Goal: Contribute content: Add original content to the website for others to see

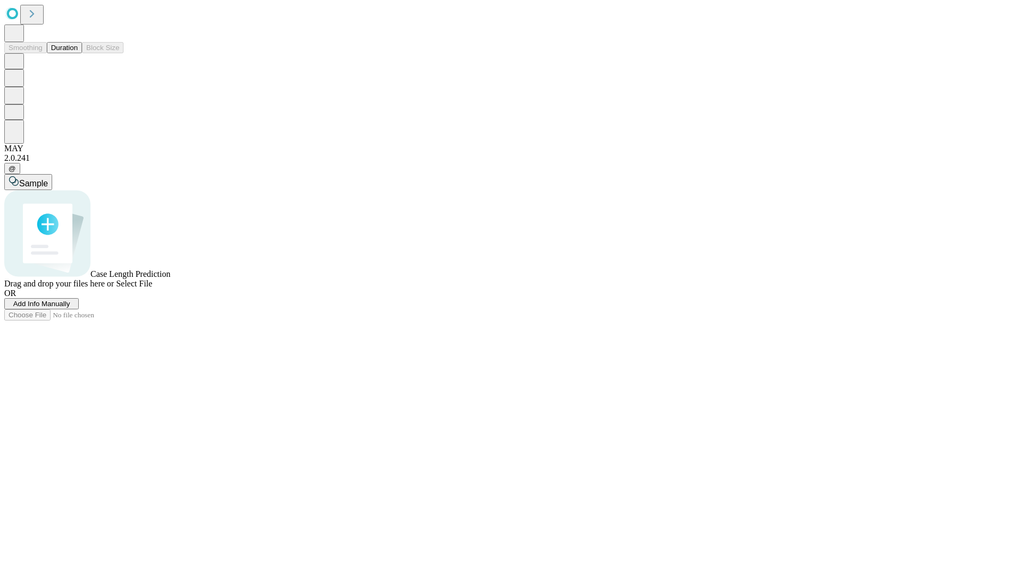
click at [70, 308] on span "Add Info Manually" at bounding box center [41, 304] width 57 height 8
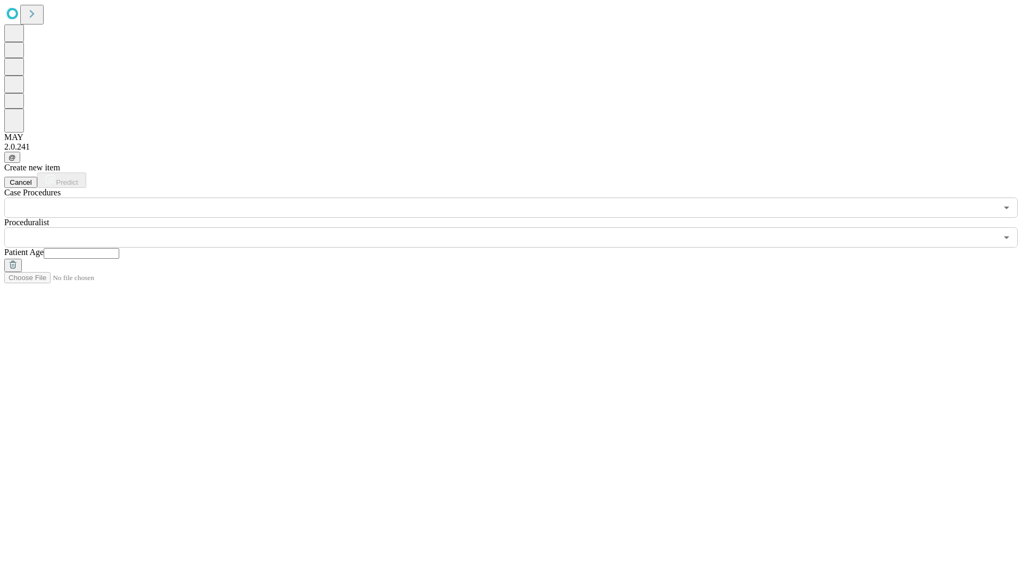
click at [119, 248] on input "text" at bounding box center [82, 253] width 76 height 11
type input "**"
click at [518, 227] on input "text" at bounding box center [500, 237] width 993 height 20
